Goal: Information Seeking & Learning: Learn about a topic

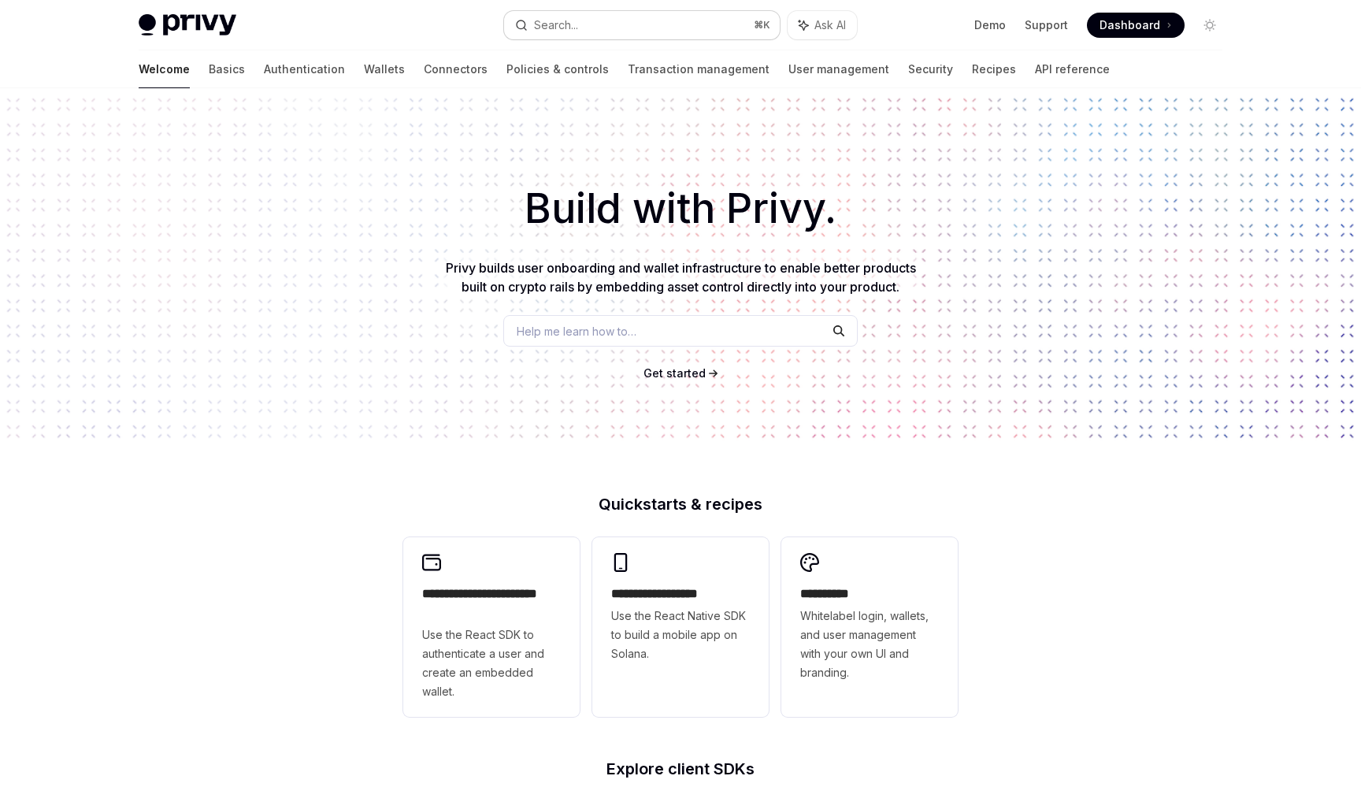
click at [552, 18] on div "Search..." at bounding box center [556, 25] width 44 height 19
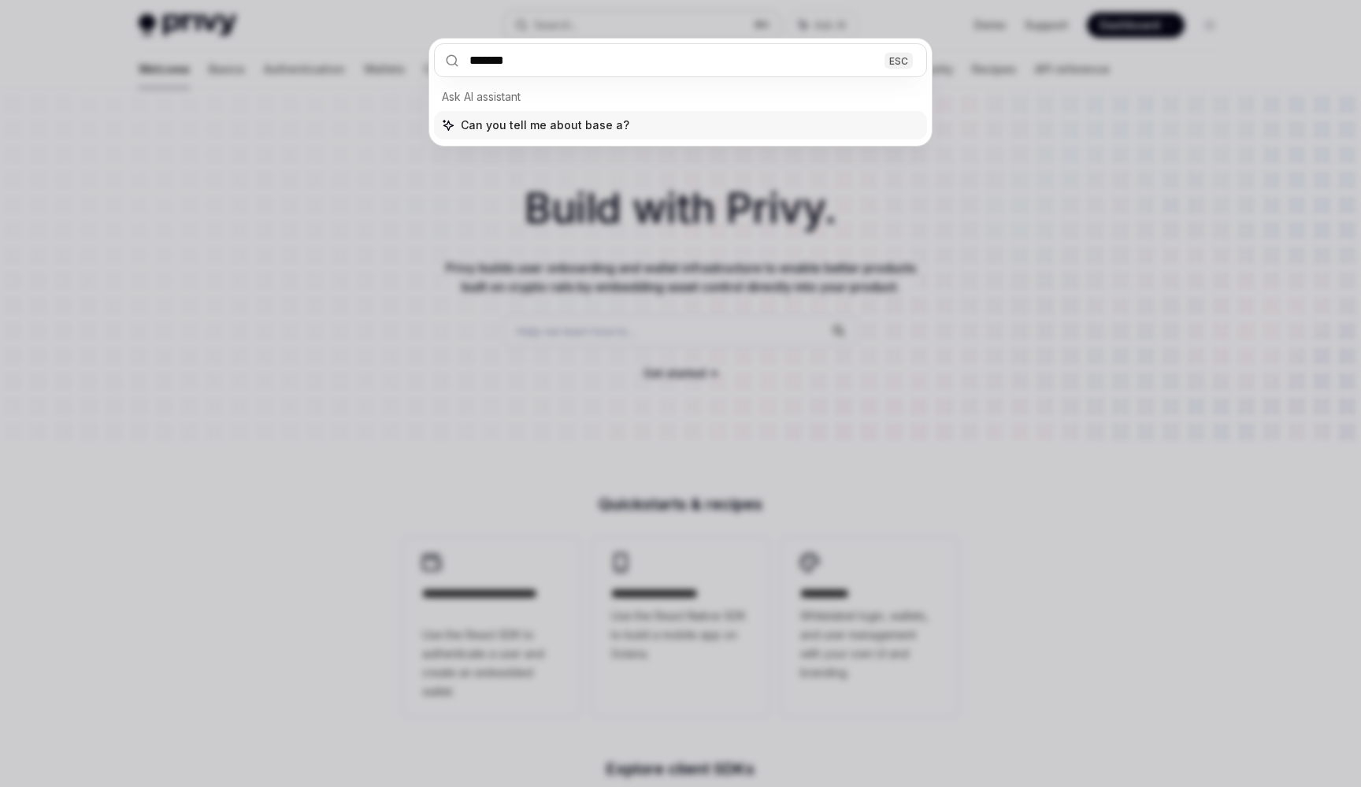
type input "********"
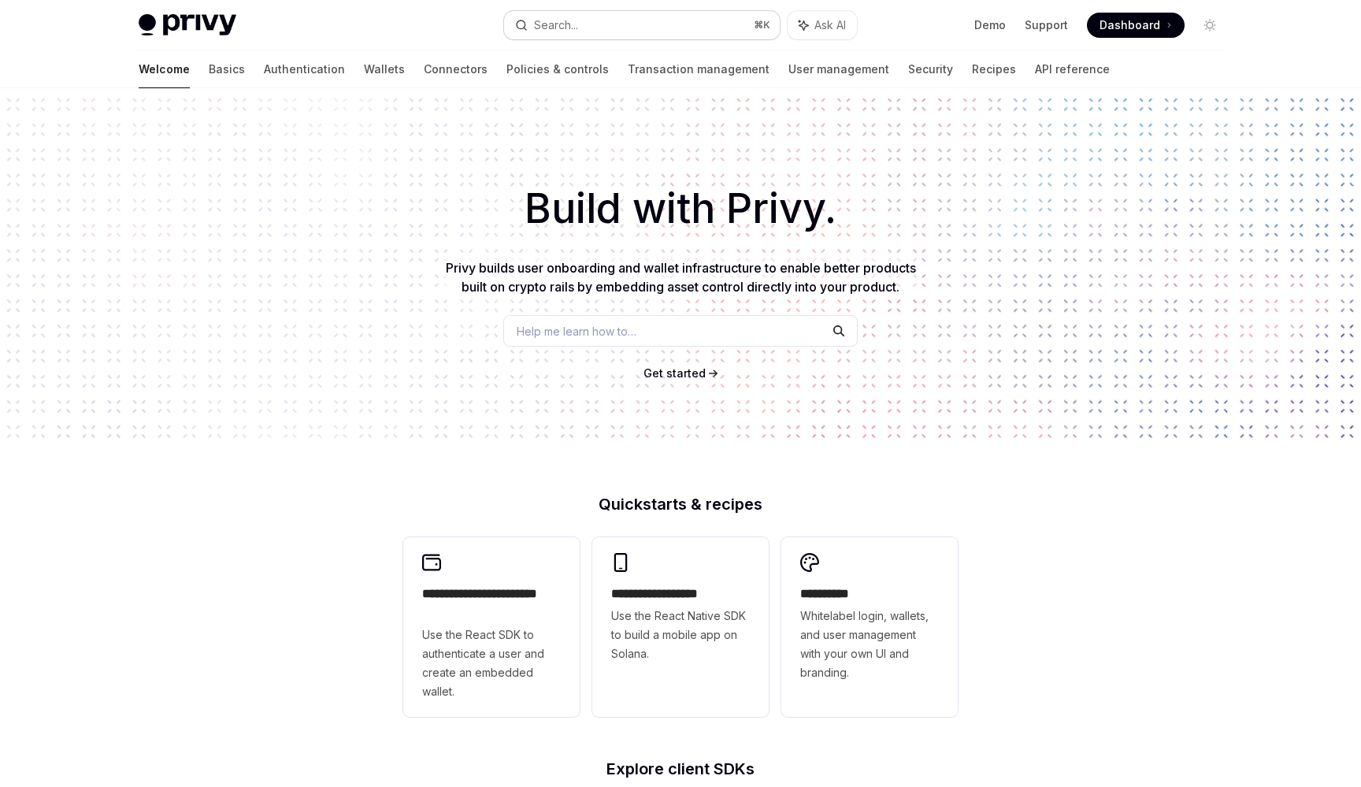
type textarea "*"
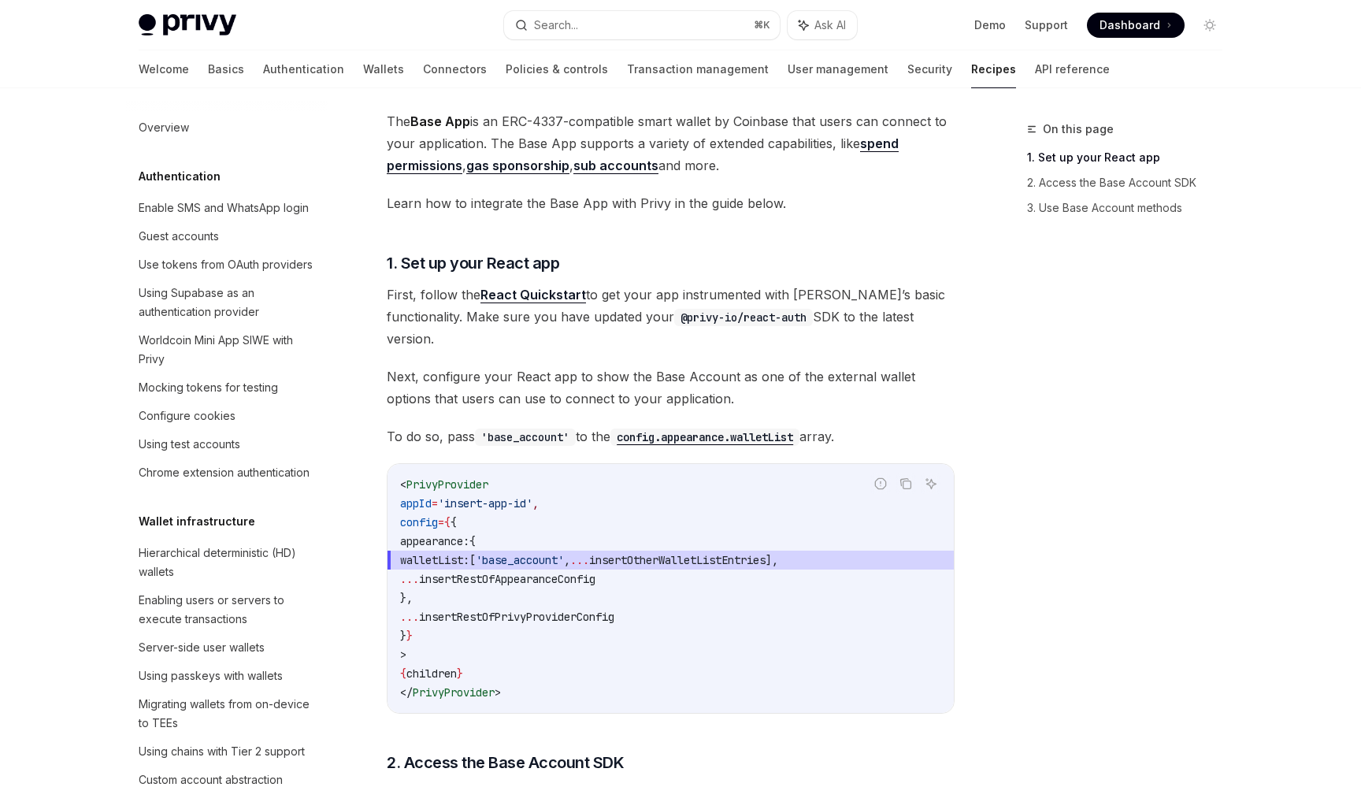
scroll to position [1949, 0]
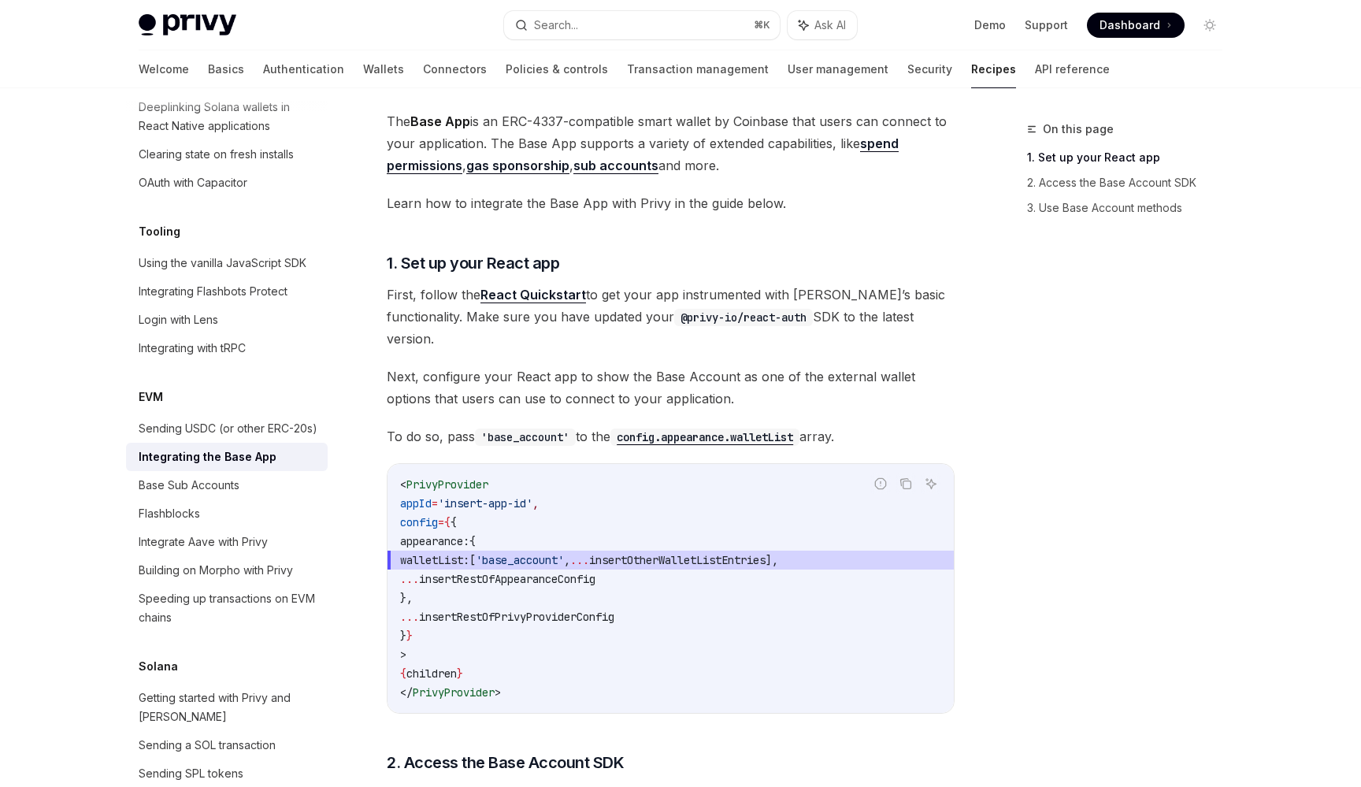
click at [1098, 424] on div "On this page 1. Set up your React app 2. Access the Base Account SDK 3. Use Bas…" at bounding box center [1116, 453] width 240 height 667
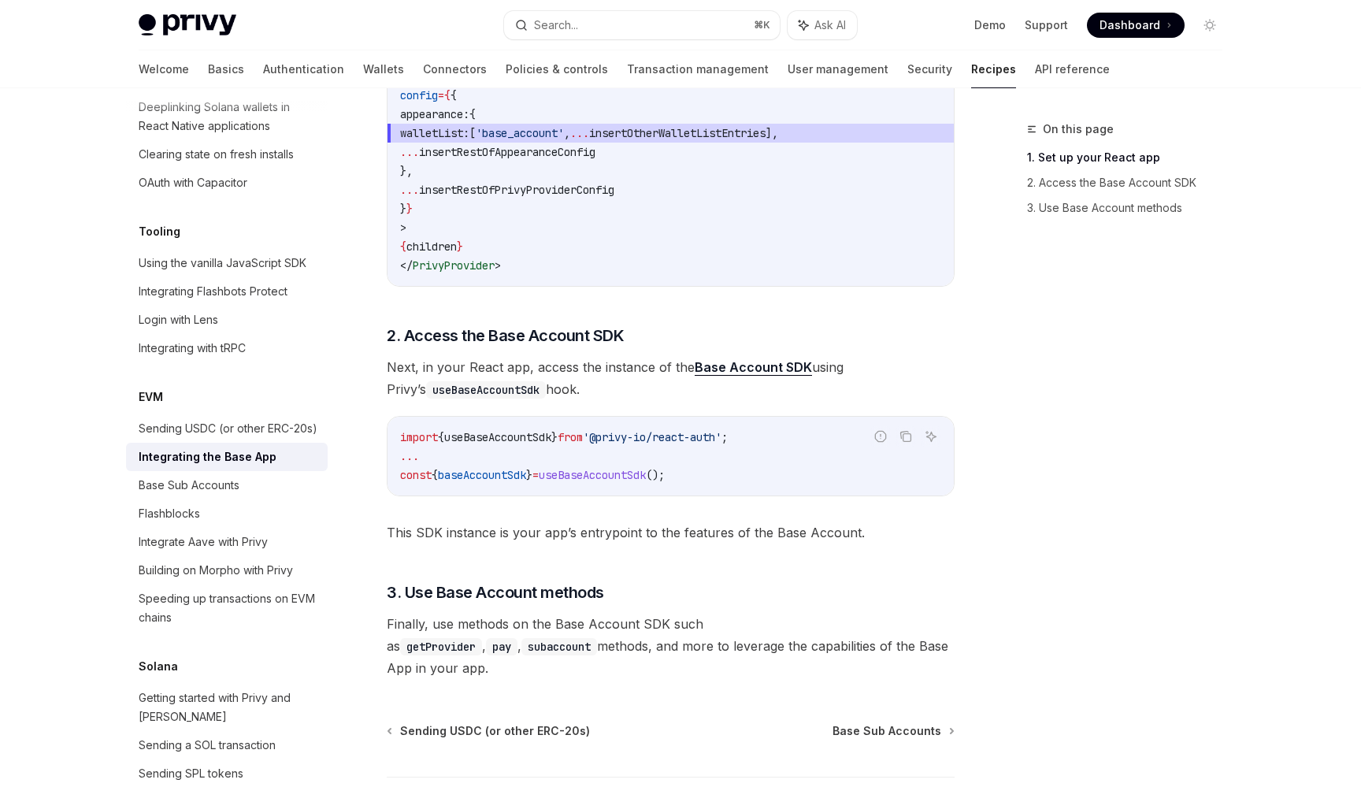
scroll to position [597, 0]
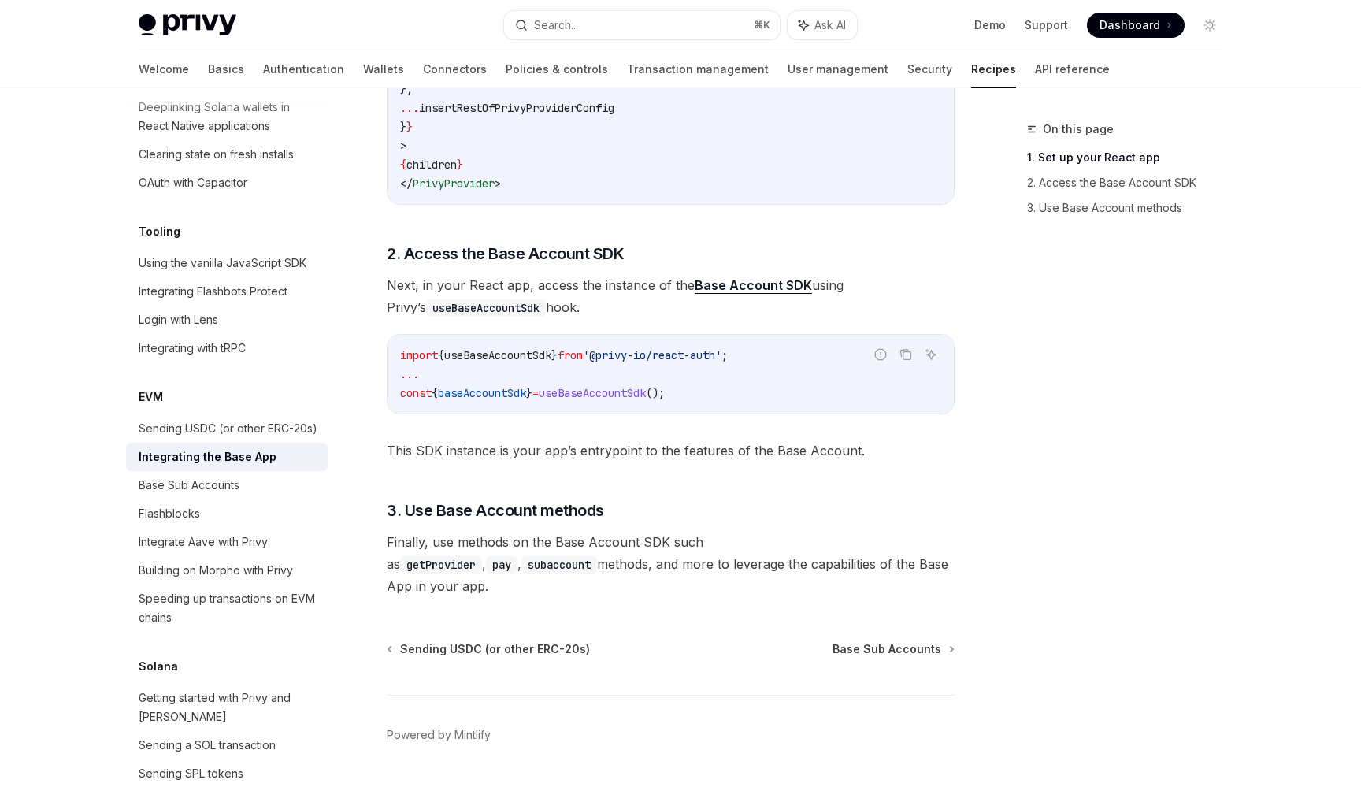
click at [1091, 426] on div "On this page 1. Set up your React app 2. Access the Base Account SDK 3. Use Bas…" at bounding box center [1116, 453] width 240 height 667
click at [1001, 339] on div "On this page 1. Set up your React app 2. Access the Base Account SDK 3. Use Bas…" at bounding box center [1116, 453] width 240 height 667
